Goal: Task Accomplishment & Management: Manage account settings

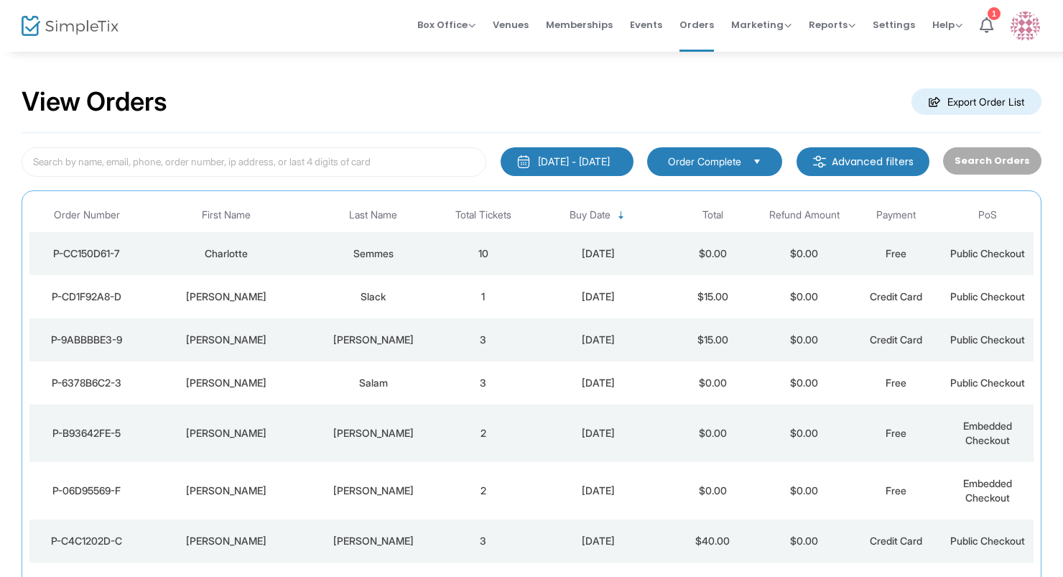
click at [271, 249] on div "Charlotte" at bounding box center [227, 253] width 158 height 14
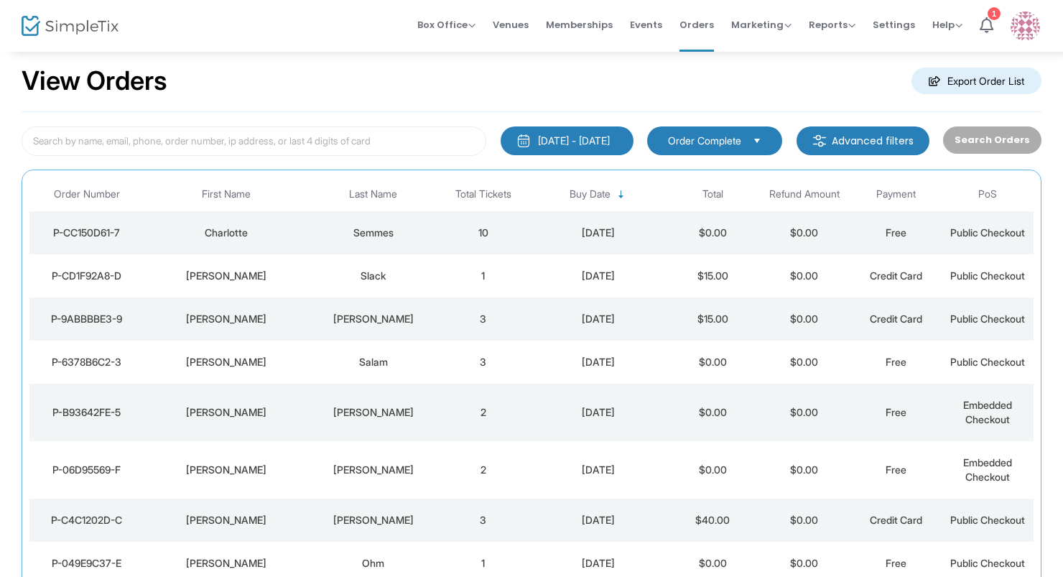
scroll to position [29, 0]
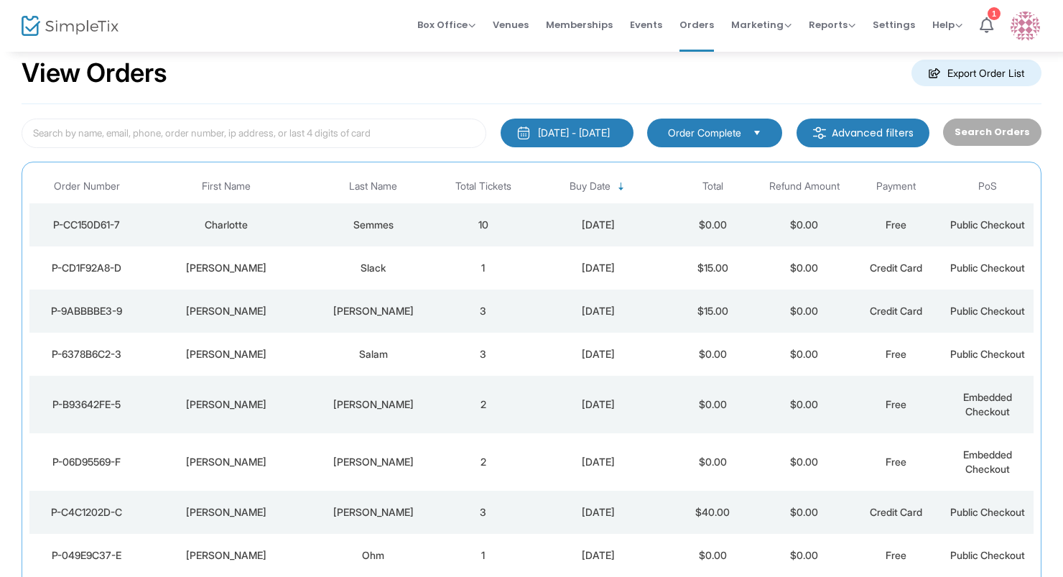
click at [263, 313] on div "[PERSON_NAME]" at bounding box center [227, 311] width 158 height 14
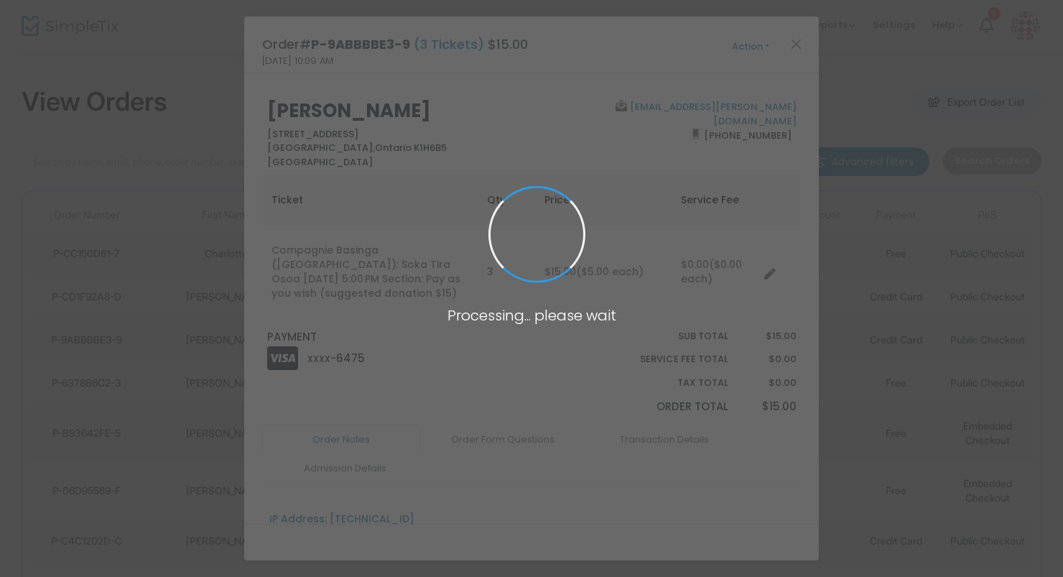
scroll to position [0, 0]
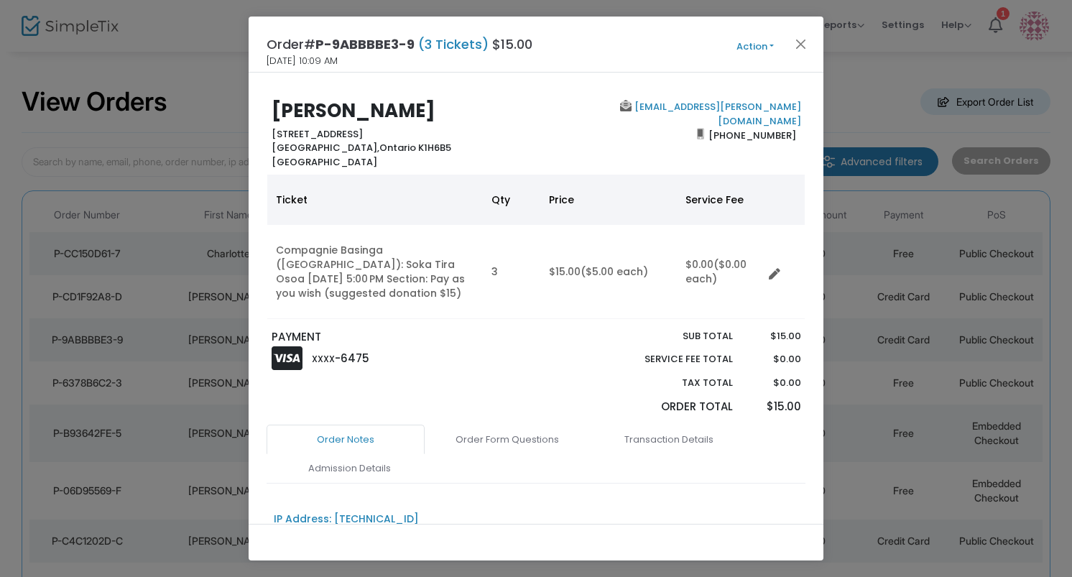
click at [757, 45] on button "Action" at bounding box center [755, 47] width 86 height 16
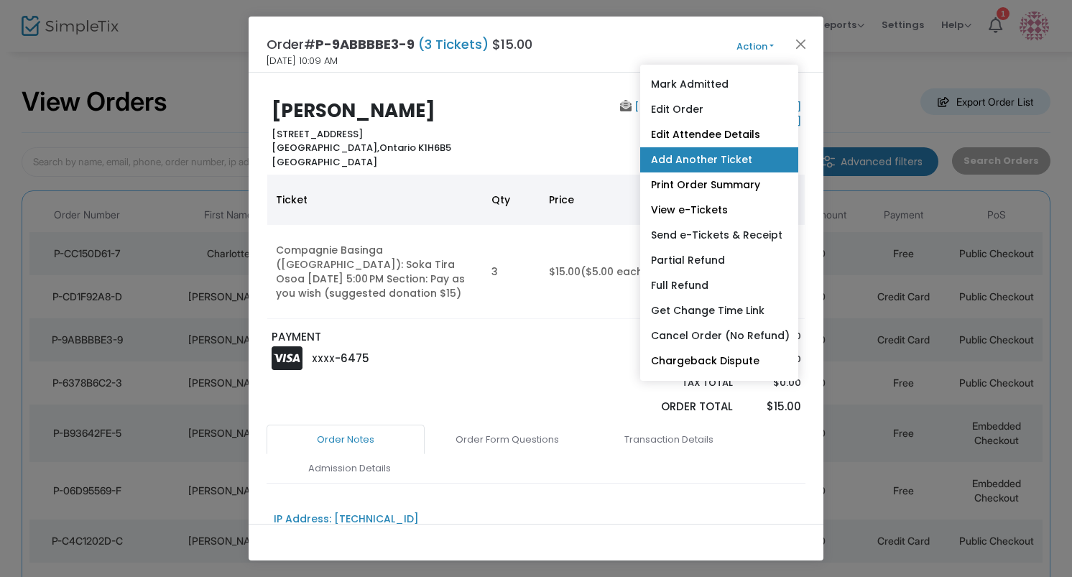
click at [711, 159] on link "Add Another Ticket" at bounding box center [719, 159] width 158 height 25
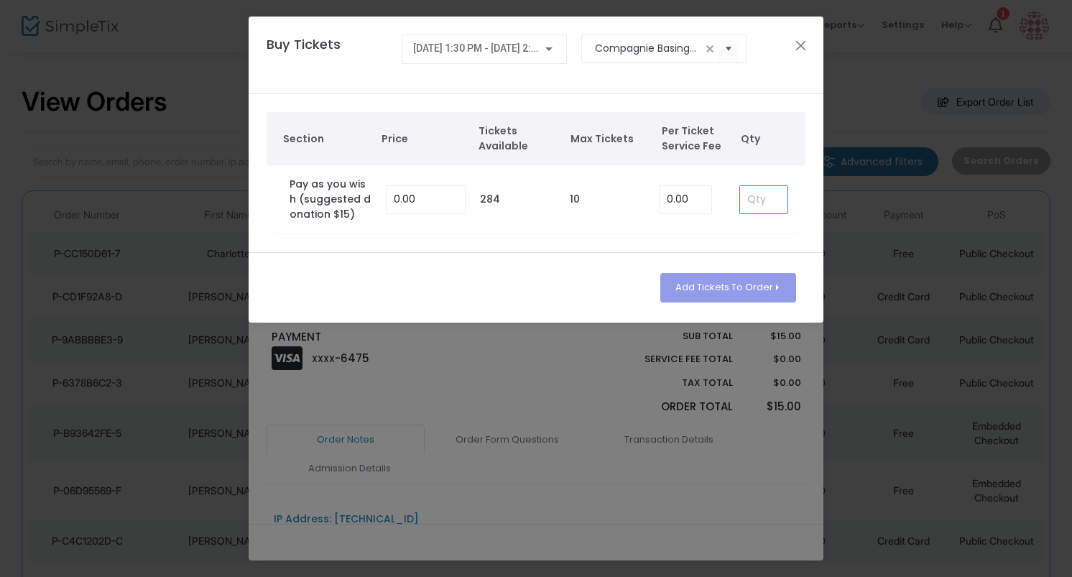
click at [764, 203] on input at bounding box center [763, 199] width 47 height 27
type input "1"
click at [726, 292] on button "Add Tickets To Order" at bounding box center [728, 287] width 136 height 29
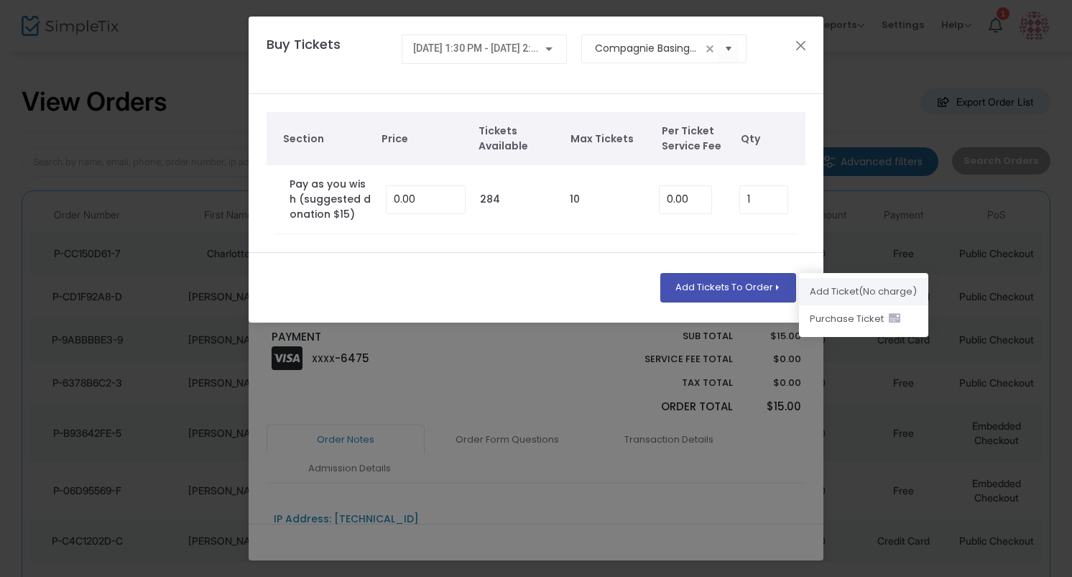
click at [826, 290] on li "Add Ticket (No charge)" at bounding box center [863, 291] width 129 height 27
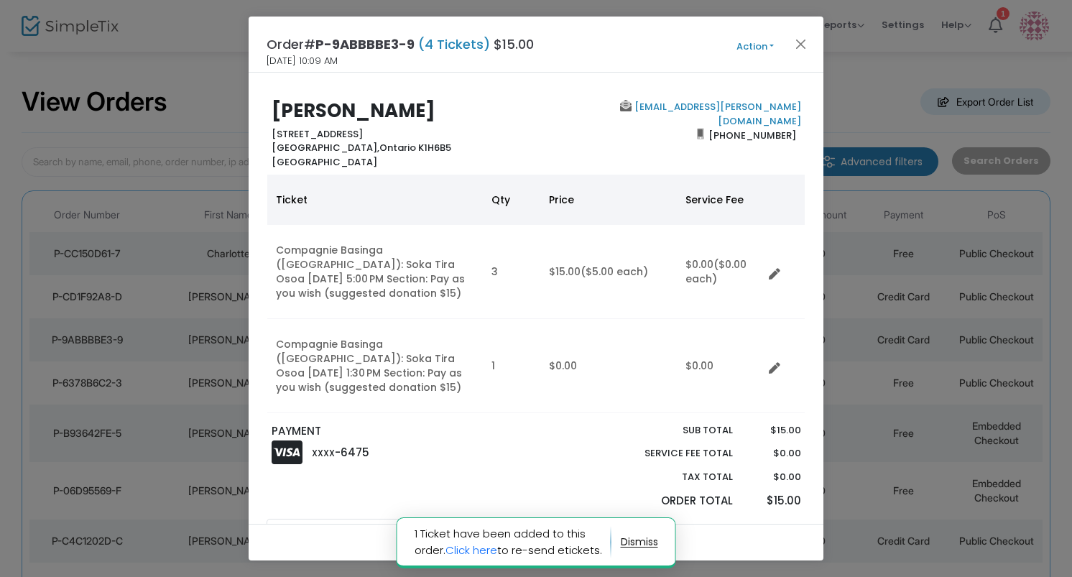
click at [764, 46] on button "Action" at bounding box center [755, 47] width 86 height 16
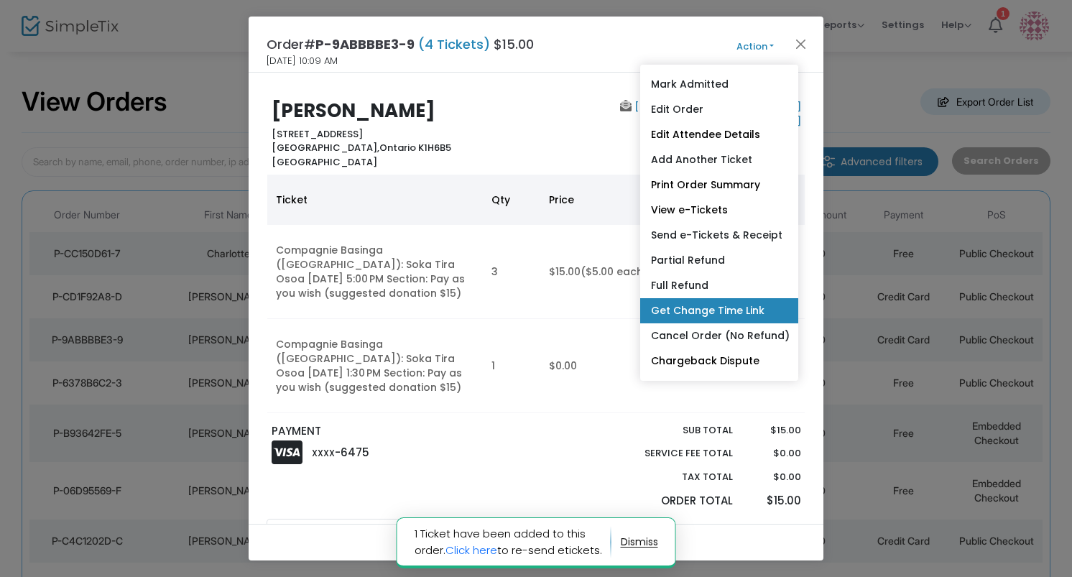
click at [713, 315] on link "Get Change Time Link" at bounding box center [719, 310] width 158 height 25
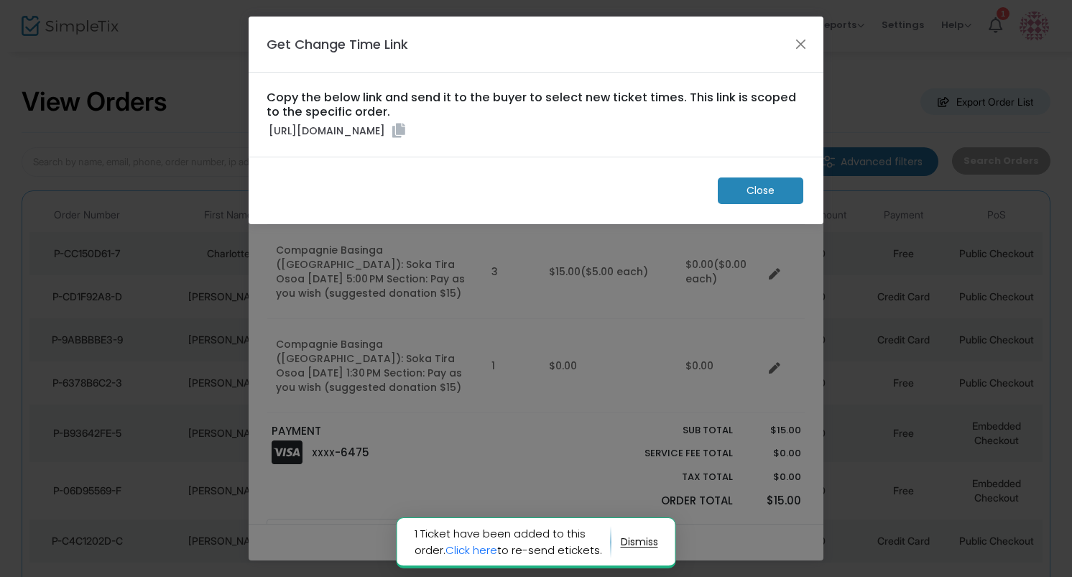
click at [405, 138] on icon at bounding box center [398, 131] width 13 height 14
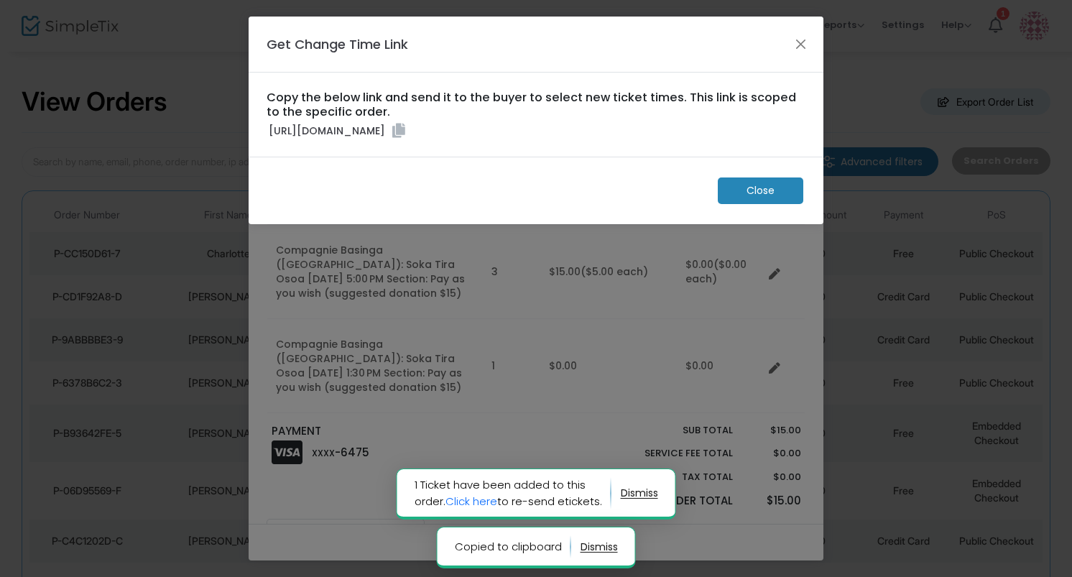
click at [767, 198] on span "Close" at bounding box center [760, 190] width 28 height 15
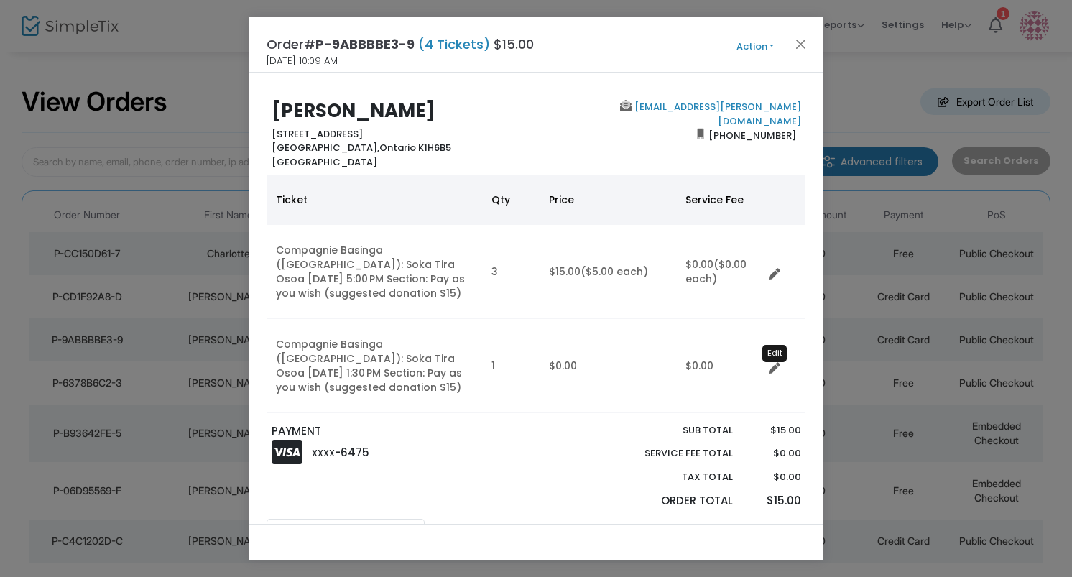
click at [777, 368] on icon "Data table" at bounding box center [774, 368] width 11 height 11
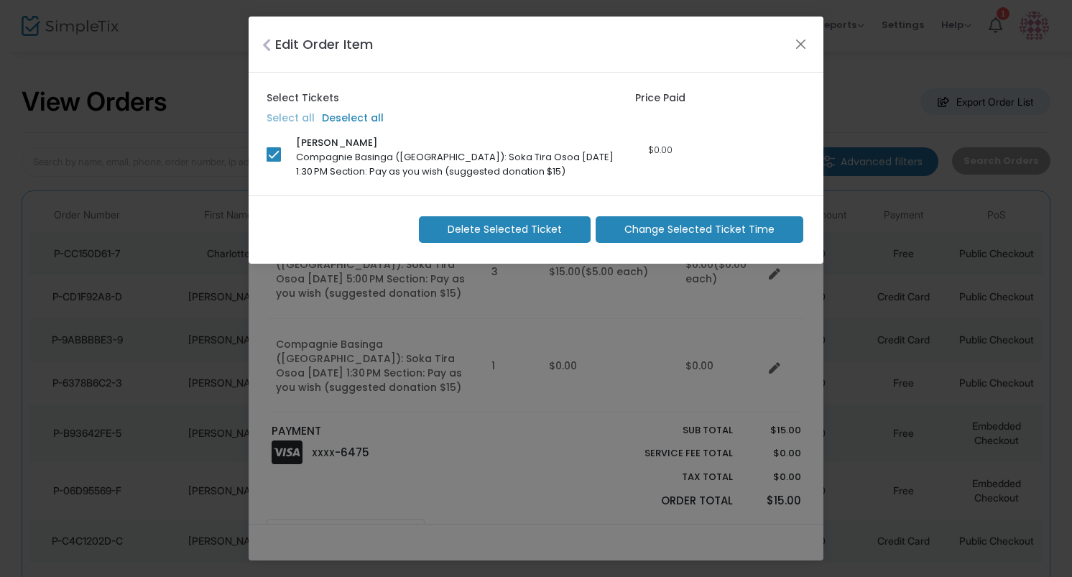
click at [493, 230] on span "Delete Selected Ticket" at bounding box center [505, 229] width 114 height 15
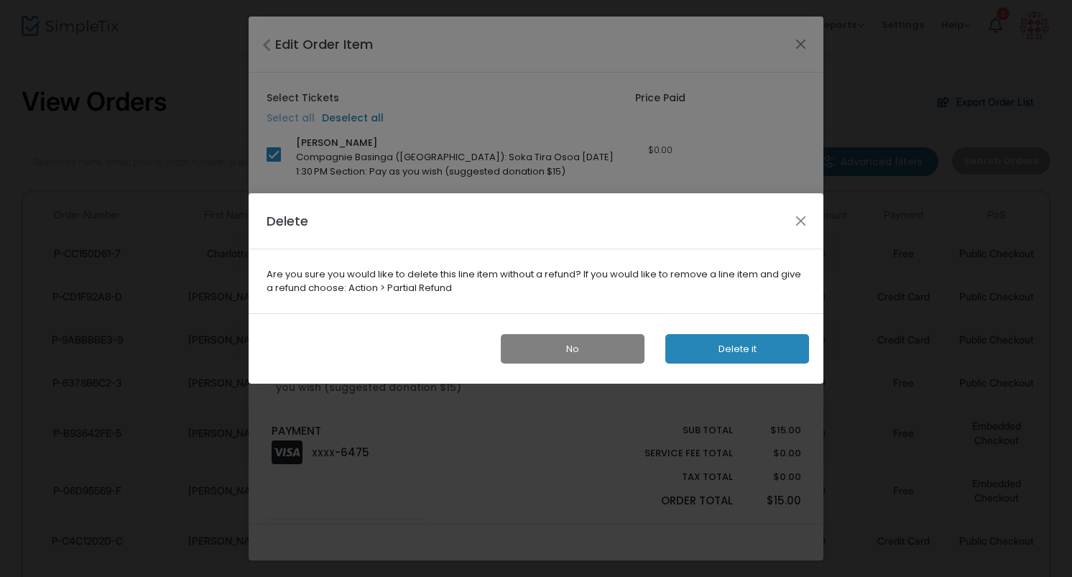
click at [759, 348] on button "Delete it" at bounding box center [737, 348] width 144 height 29
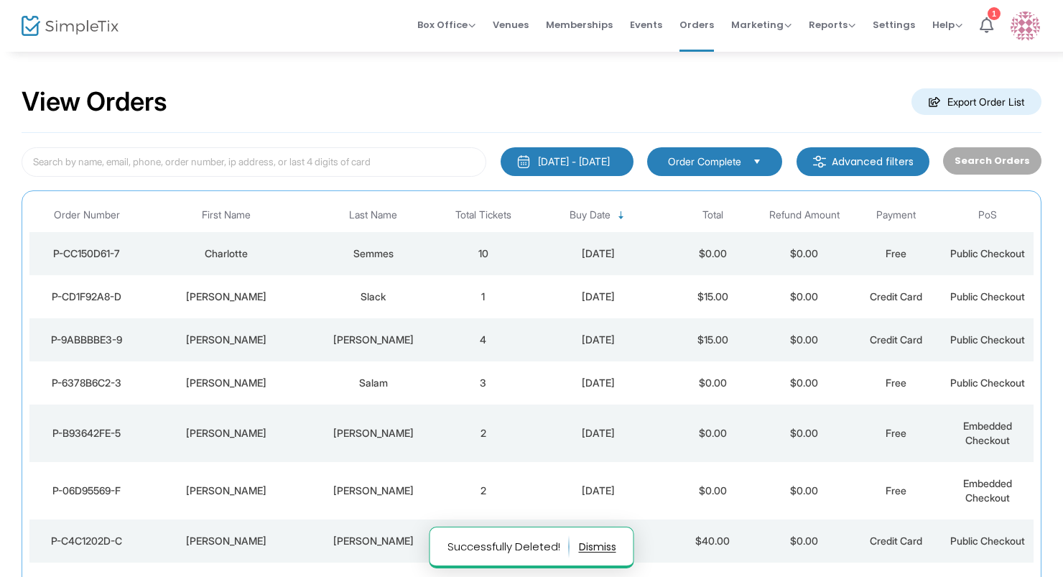
click at [456, 343] on td "4" at bounding box center [484, 339] width 92 height 43
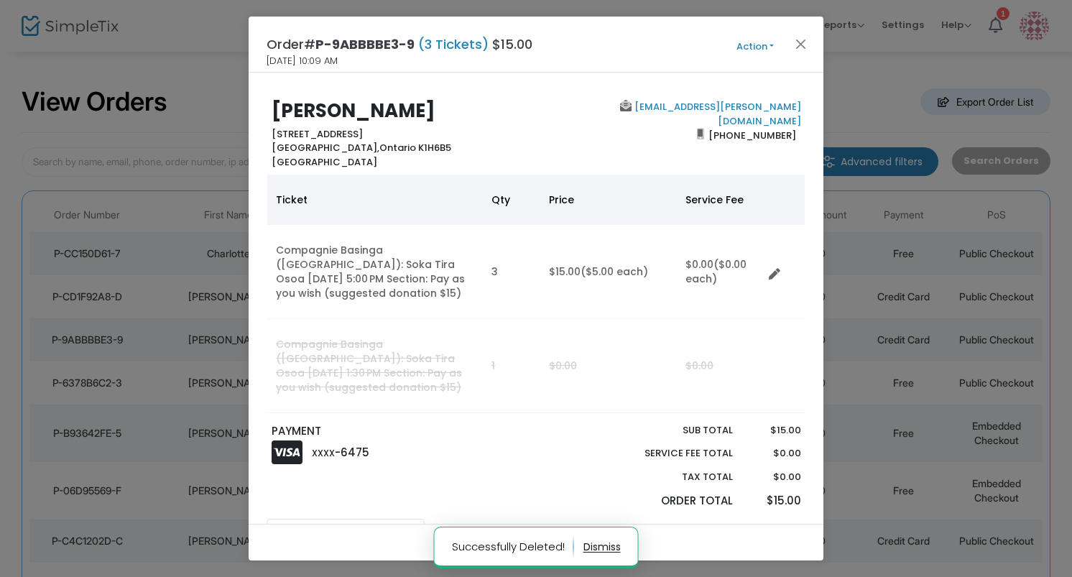
click at [761, 42] on button "Action" at bounding box center [755, 47] width 86 height 16
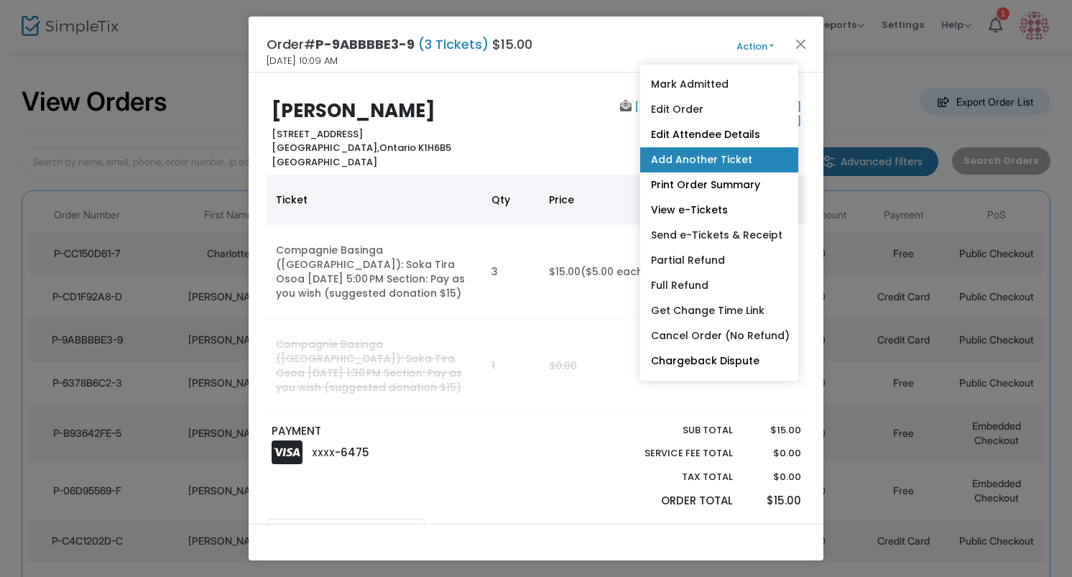
click at [718, 161] on link "Add Another Ticket" at bounding box center [719, 159] width 158 height 25
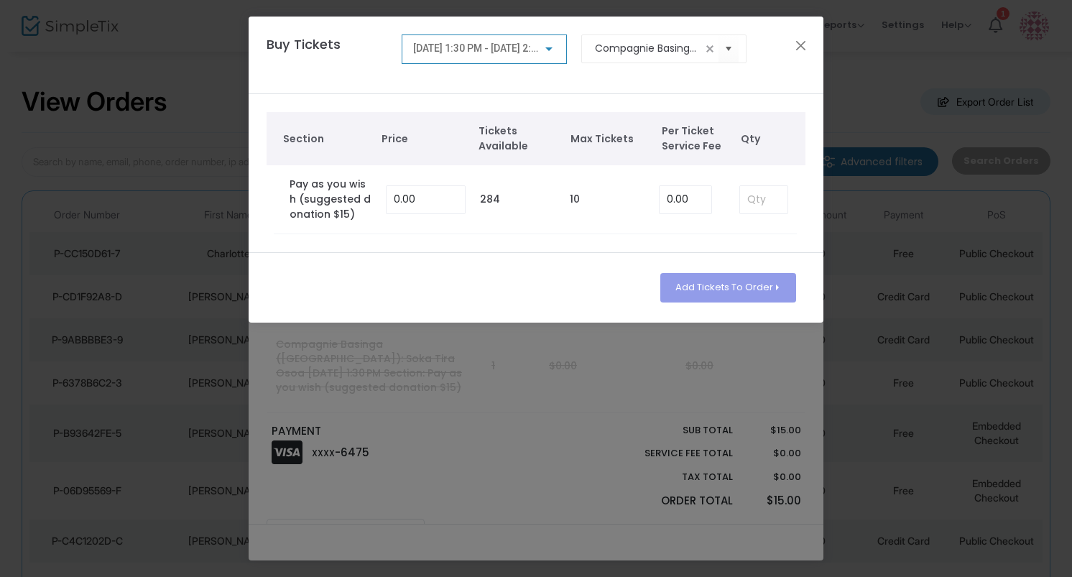
click at [548, 51] on div at bounding box center [548, 48] width 13 height 11
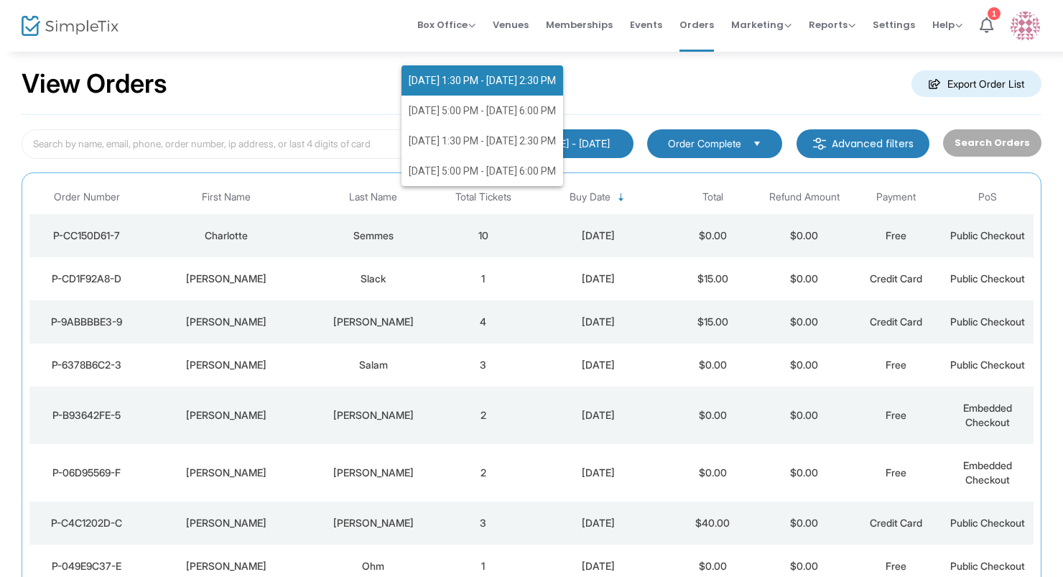
scroll to position [29, 0]
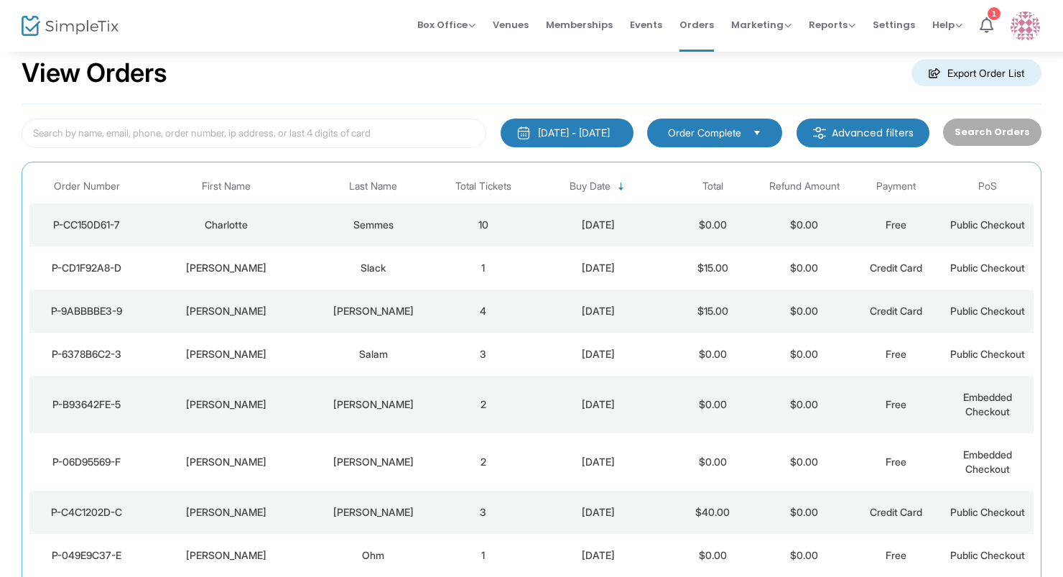
click at [427, 313] on div "[PERSON_NAME]" at bounding box center [373, 311] width 121 height 14
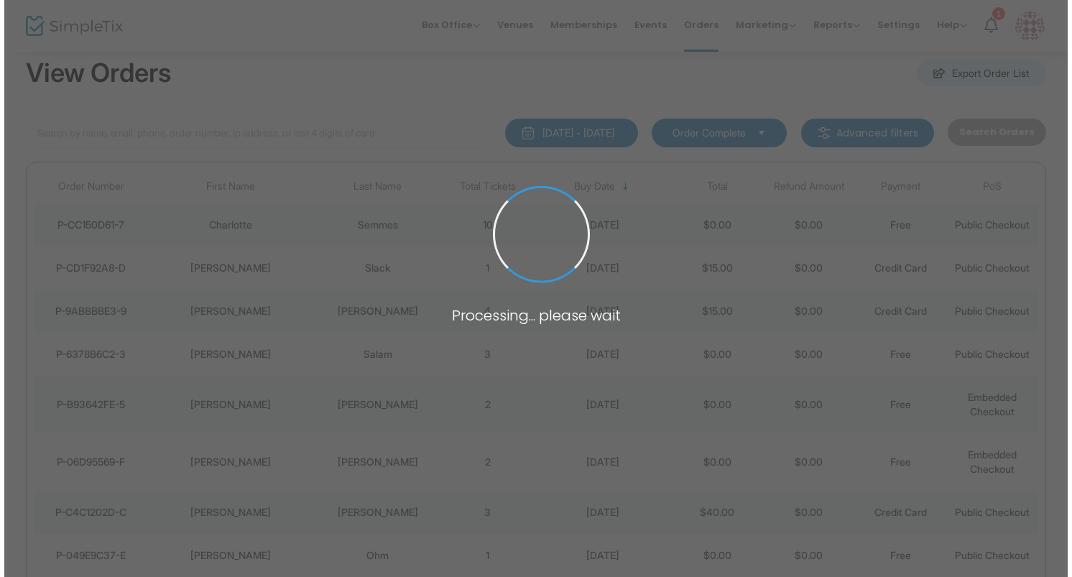
scroll to position [0, 0]
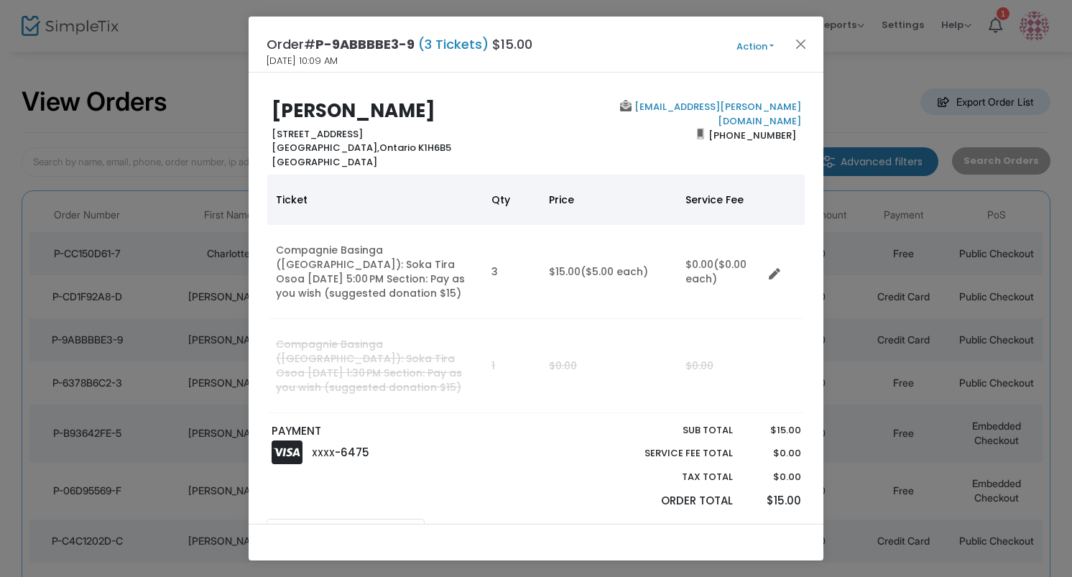
click at [760, 42] on button "Action" at bounding box center [755, 47] width 86 height 16
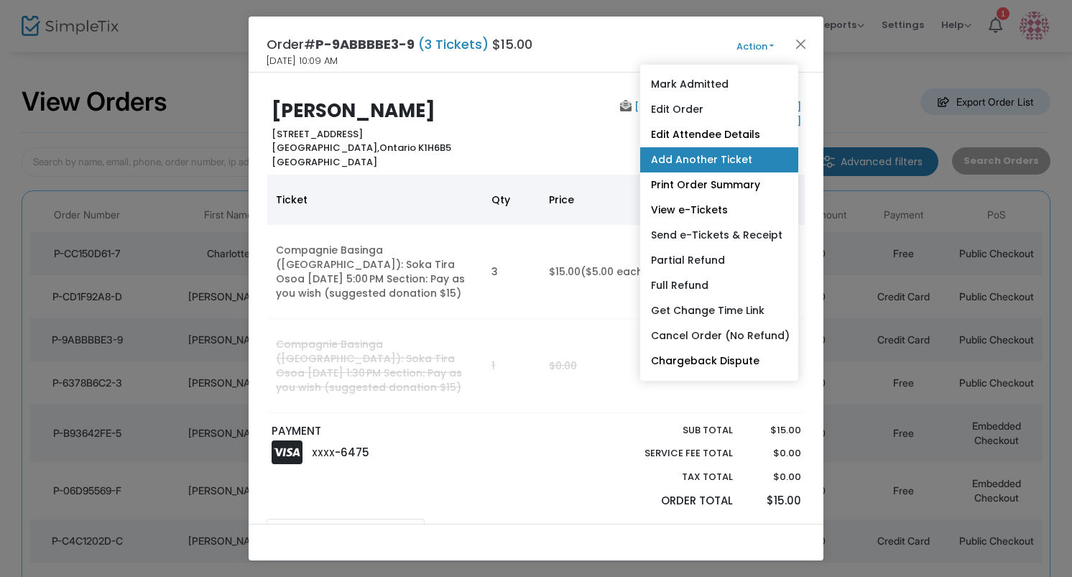
click at [690, 154] on link "Add Another Ticket" at bounding box center [719, 159] width 158 height 25
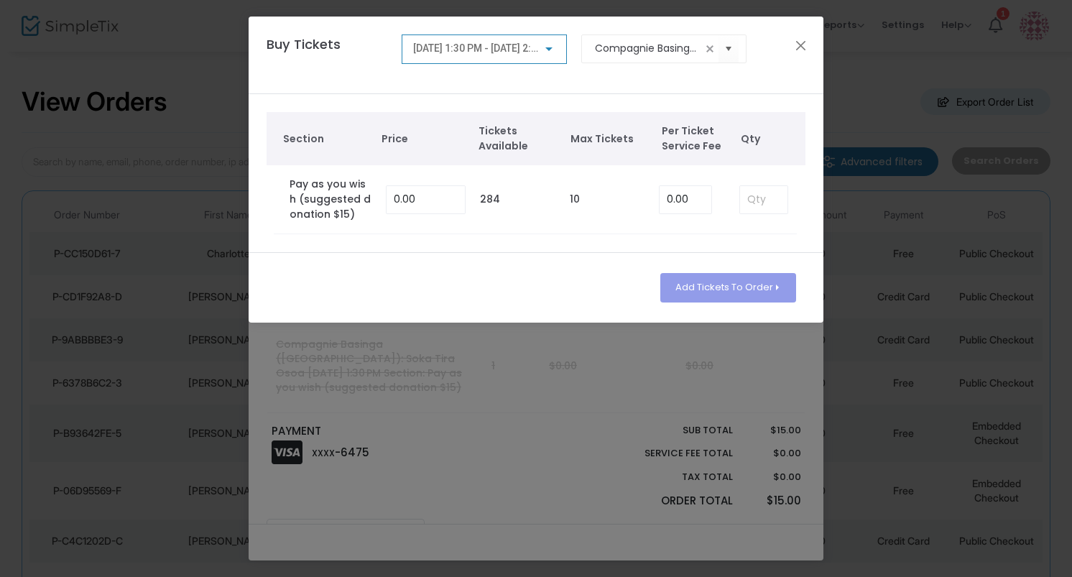
click at [525, 52] on span "8/30/2025 @ 1:30 PM - 8/30/2025 @ 2:30 PM" at bounding box center [486, 47] width 147 height 11
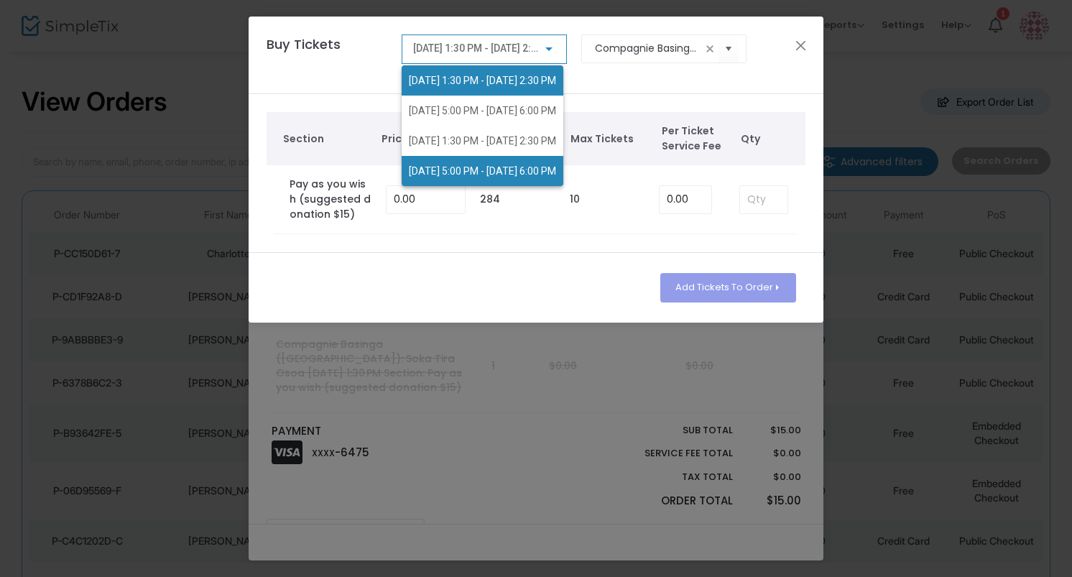
click at [505, 170] on span "8/31/2025 @ 5:00 PM - 8/31/2025 @ 6:00 PM" at bounding box center [482, 170] width 147 height 11
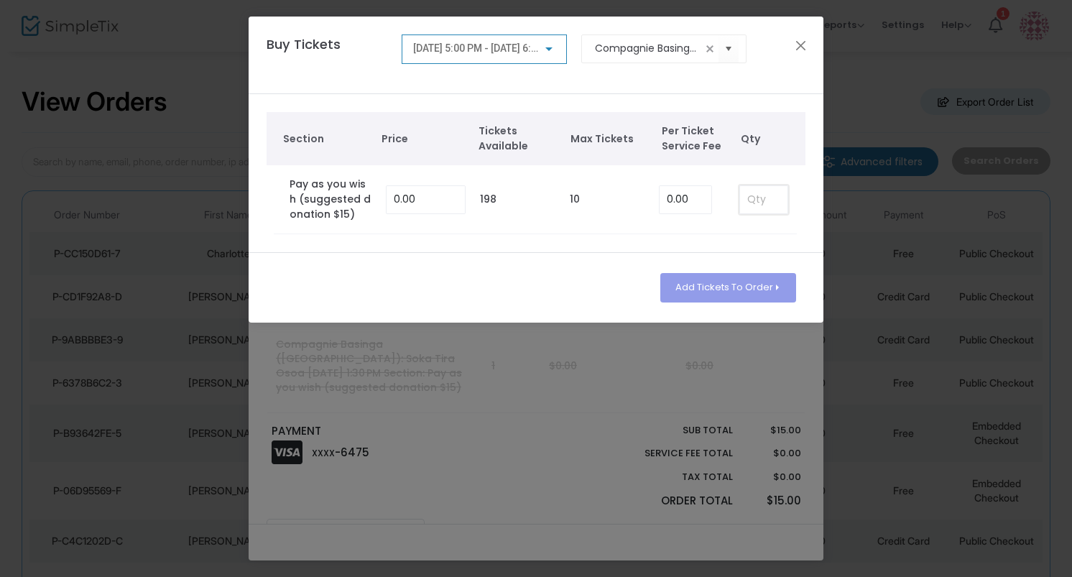
click at [748, 205] on input at bounding box center [763, 199] width 47 height 27
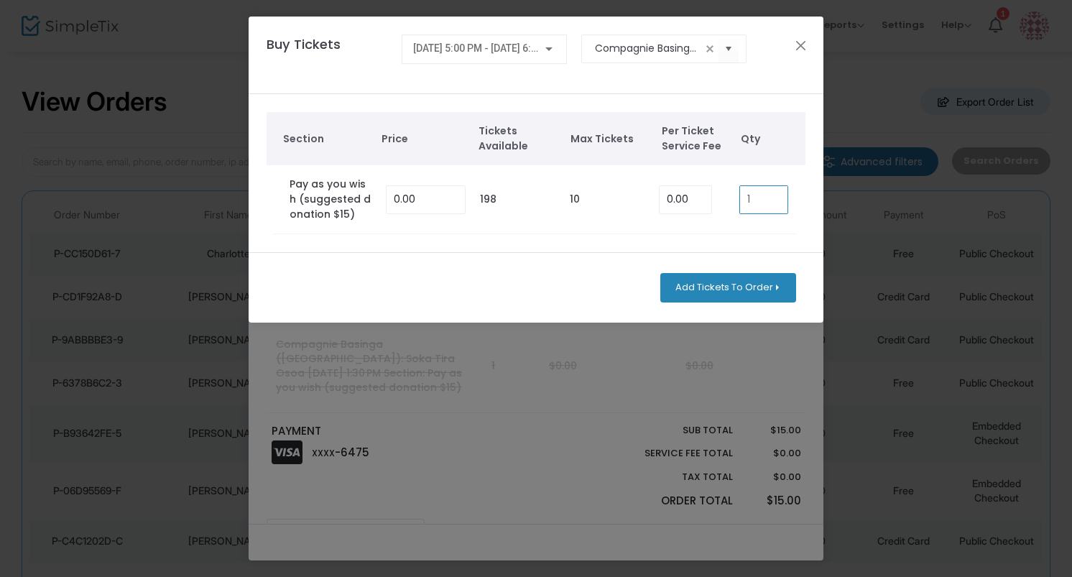
type input "1"
click at [736, 290] on button "Add Tickets To Order" at bounding box center [728, 287] width 136 height 29
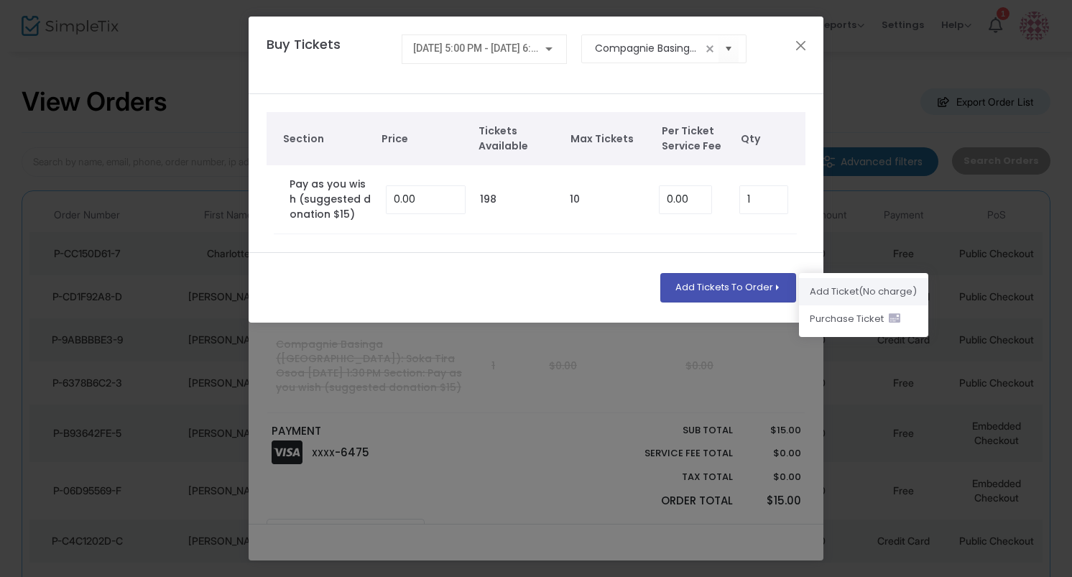
click at [828, 293] on li "Add Ticket (No charge)" at bounding box center [863, 291] width 129 height 27
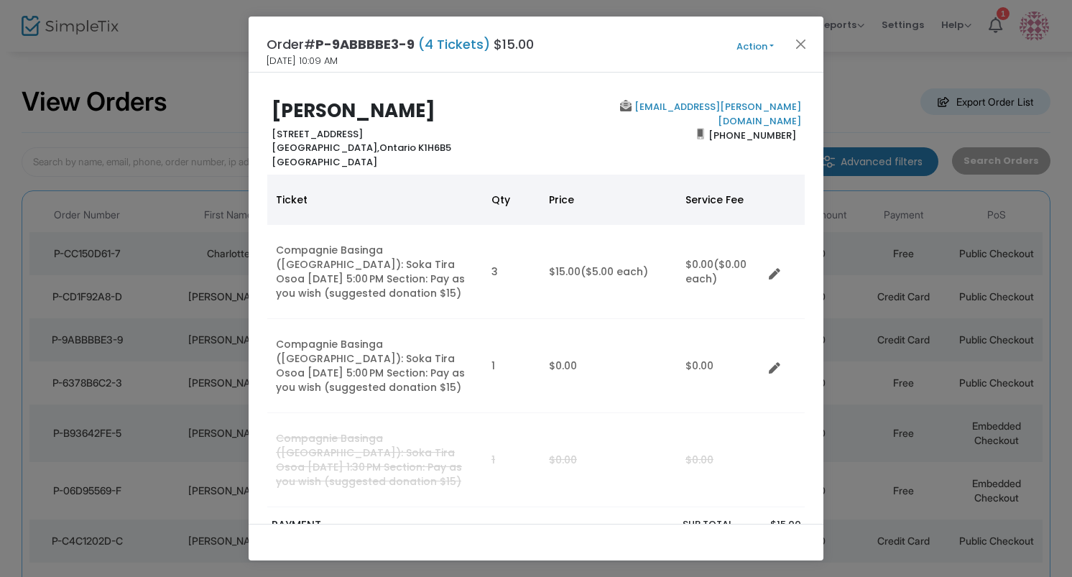
click at [768, 34] on div "Order# P-9ABBBBE3-9 (4 Tickets) $15.00 8/26/2025 10:09 AM Action Mark Admitted …" at bounding box center [536, 45] width 575 height 56
click at [750, 47] on button "Action" at bounding box center [755, 47] width 86 height 16
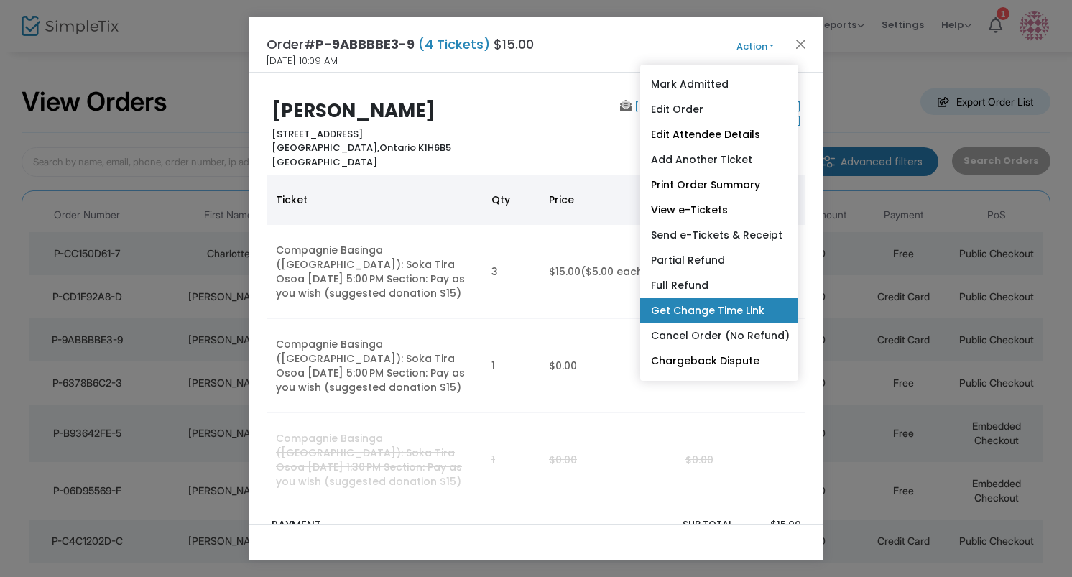
click at [709, 310] on link "Get Change Time Link" at bounding box center [719, 310] width 158 height 25
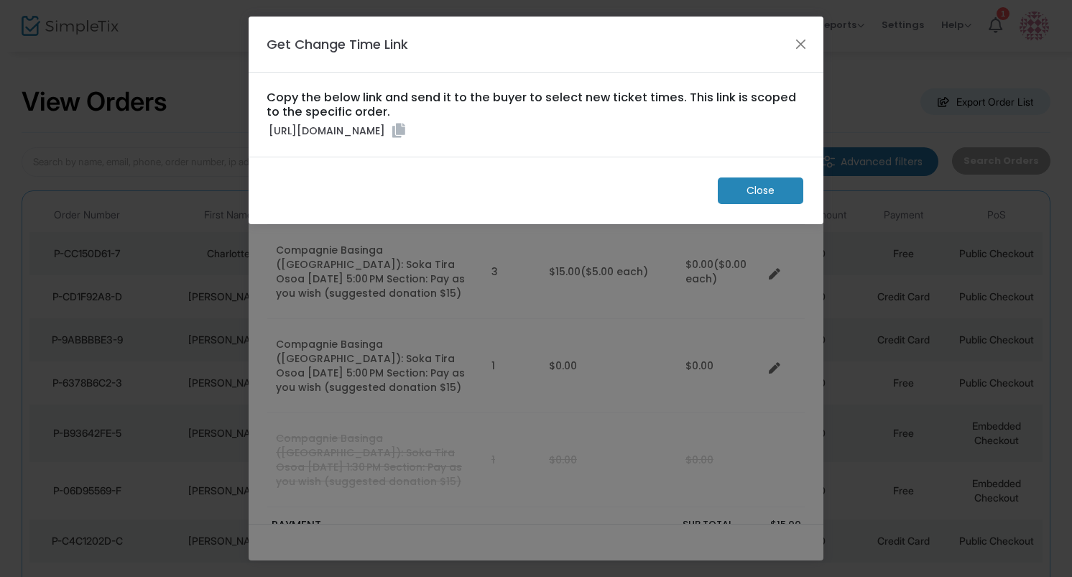
click at [405, 138] on icon at bounding box center [398, 131] width 13 height 14
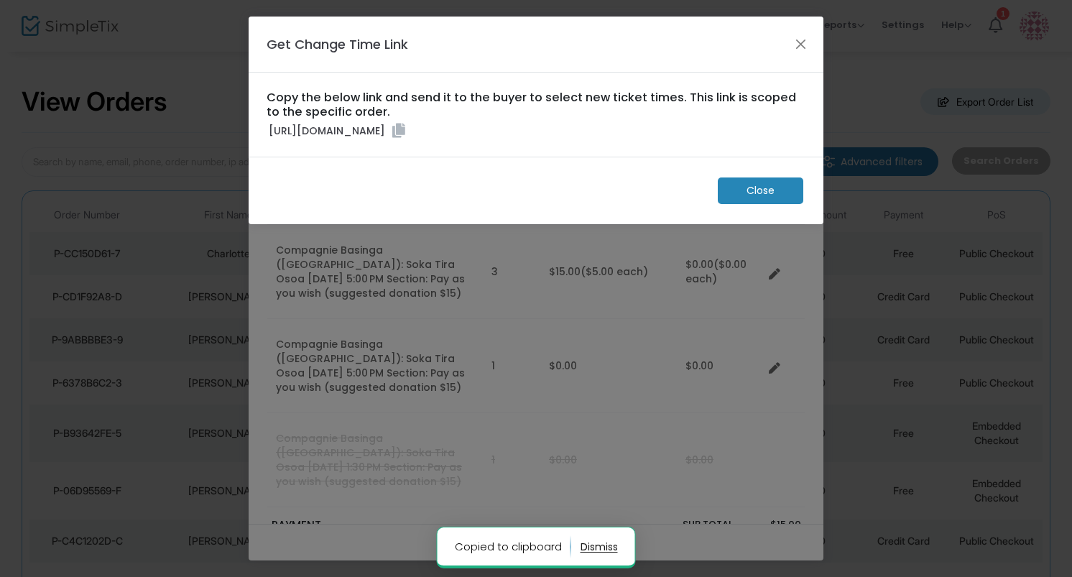
click at [774, 204] on m-button "Close" at bounding box center [760, 190] width 85 height 27
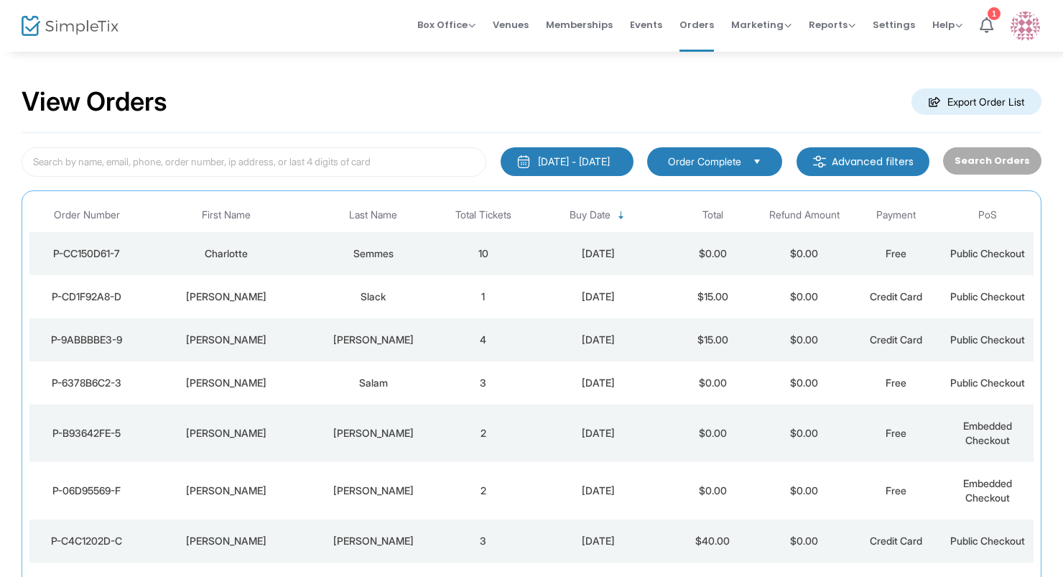
click at [366, 343] on div "[PERSON_NAME]" at bounding box center [373, 340] width 121 height 14
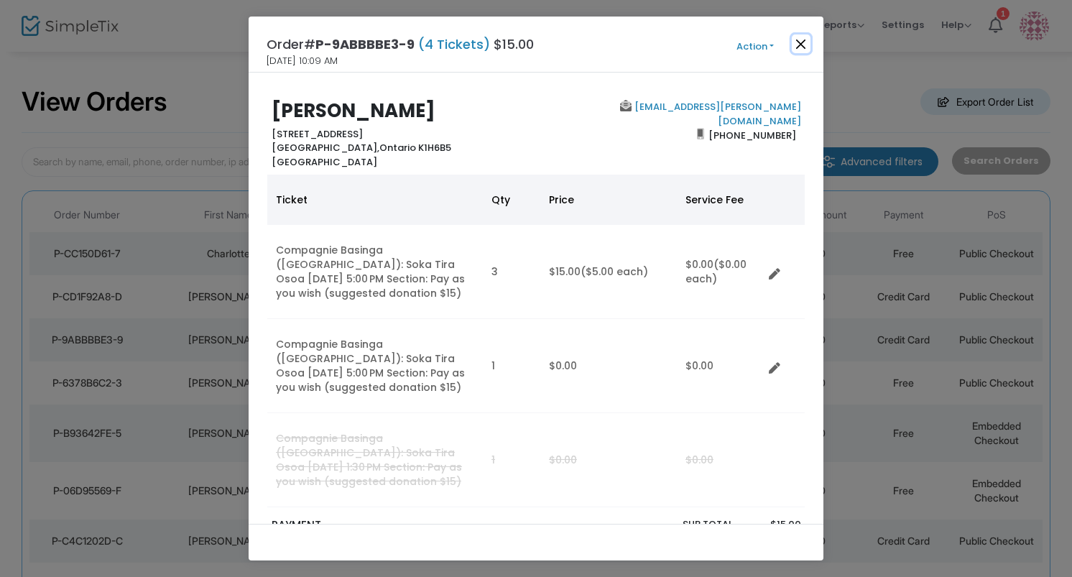
click at [808, 41] on button "Close" at bounding box center [801, 43] width 19 height 19
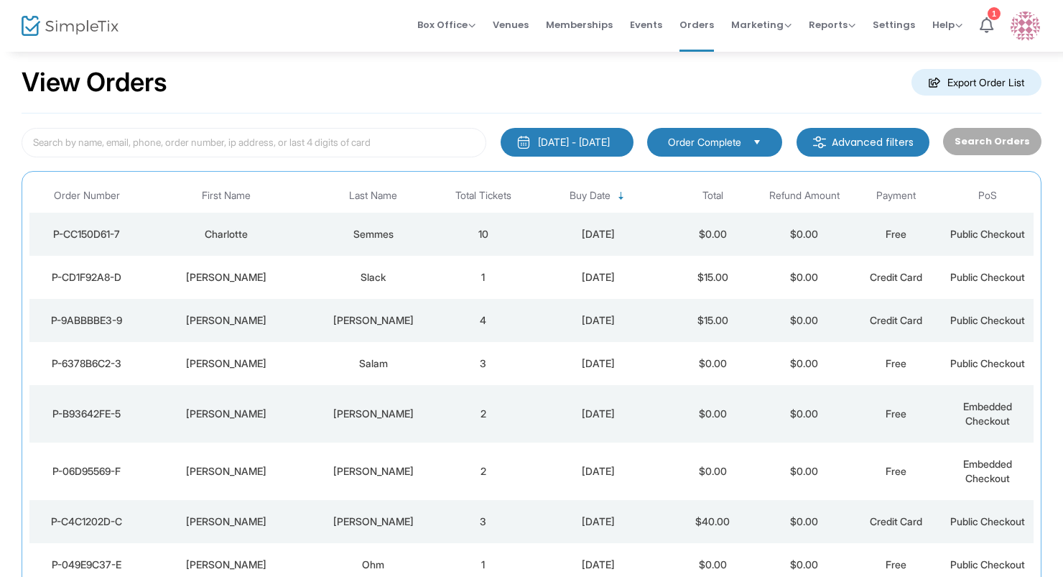
scroll to position [29, 0]
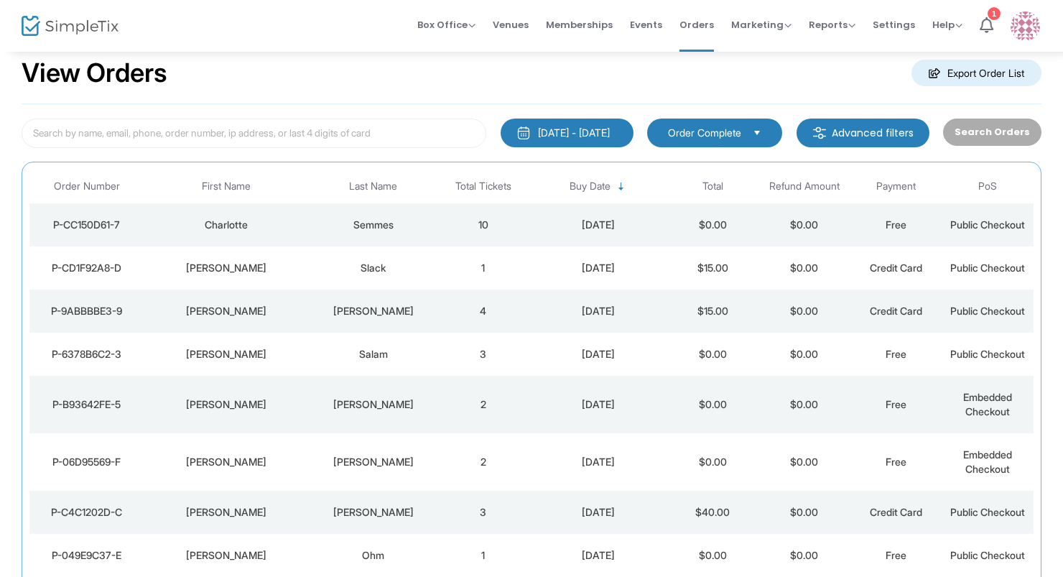
click at [425, 218] on div "Semmes" at bounding box center [373, 225] width 121 height 14
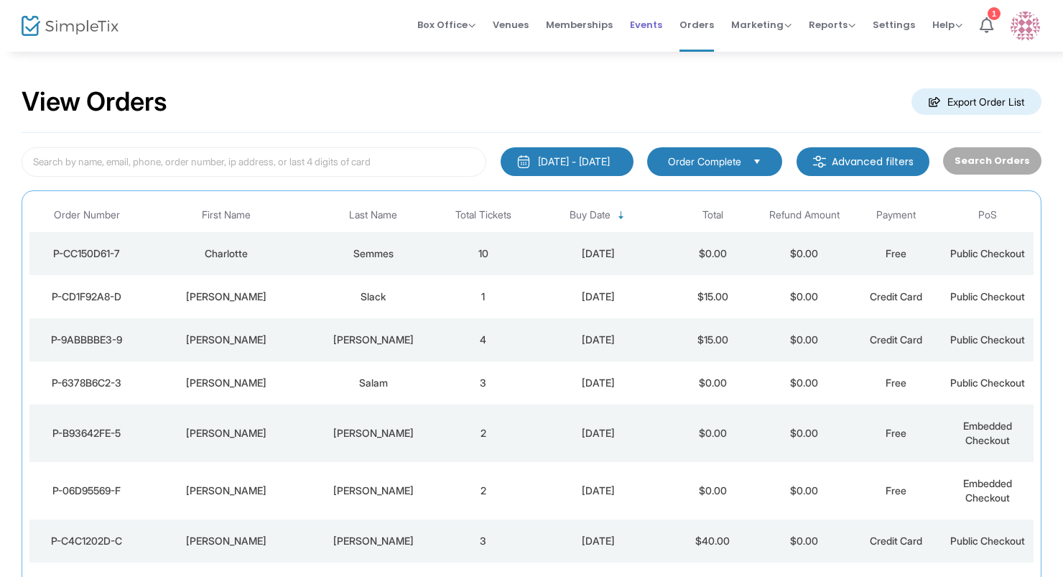
click at [649, 24] on span "Events" at bounding box center [646, 24] width 32 height 37
click at [660, 23] on span "Events" at bounding box center [646, 24] width 32 height 37
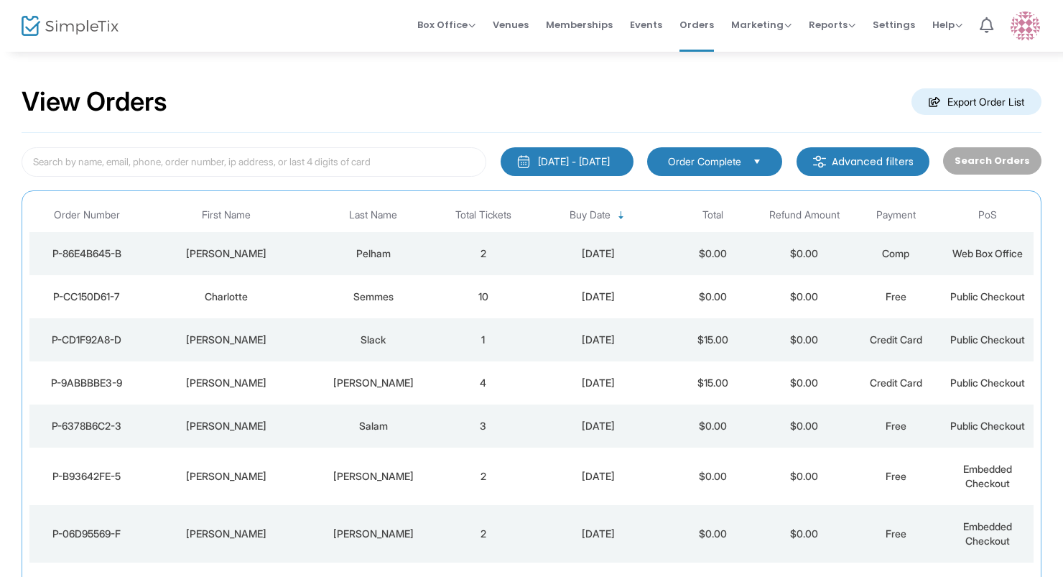
scroll to position [29, 0]
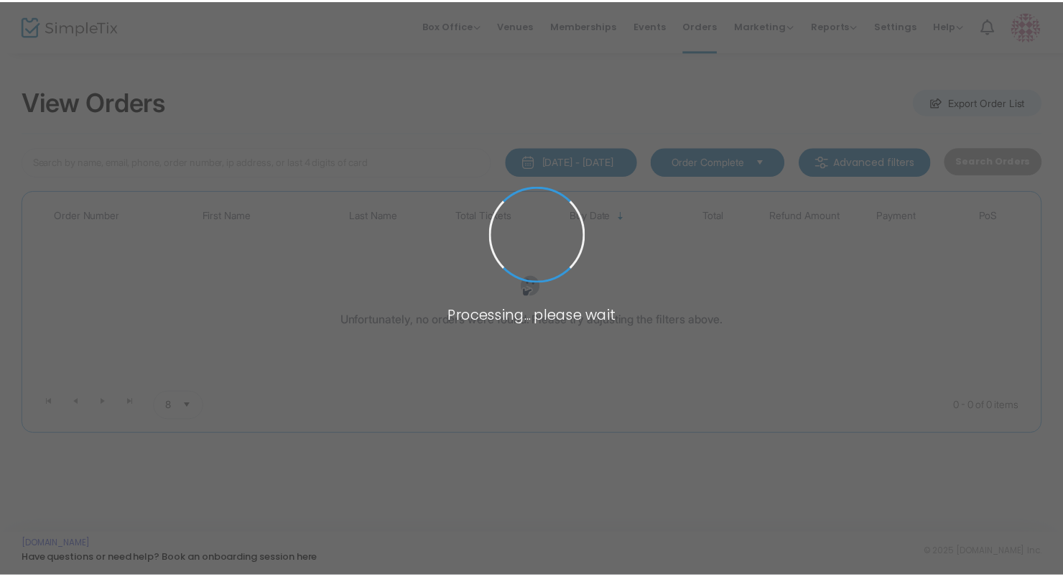
scroll to position [29, 0]
